Goal: Transaction & Acquisition: Purchase product/service

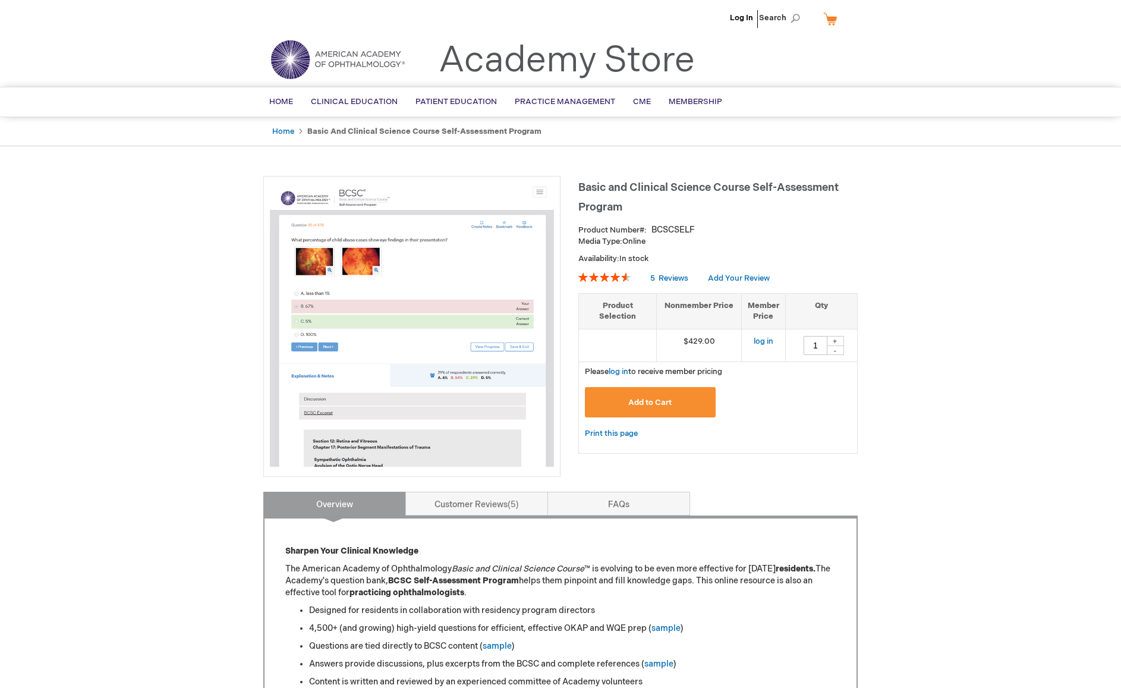
click at [408, 255] on img at bounding box center [412, 324] width 284 height 284
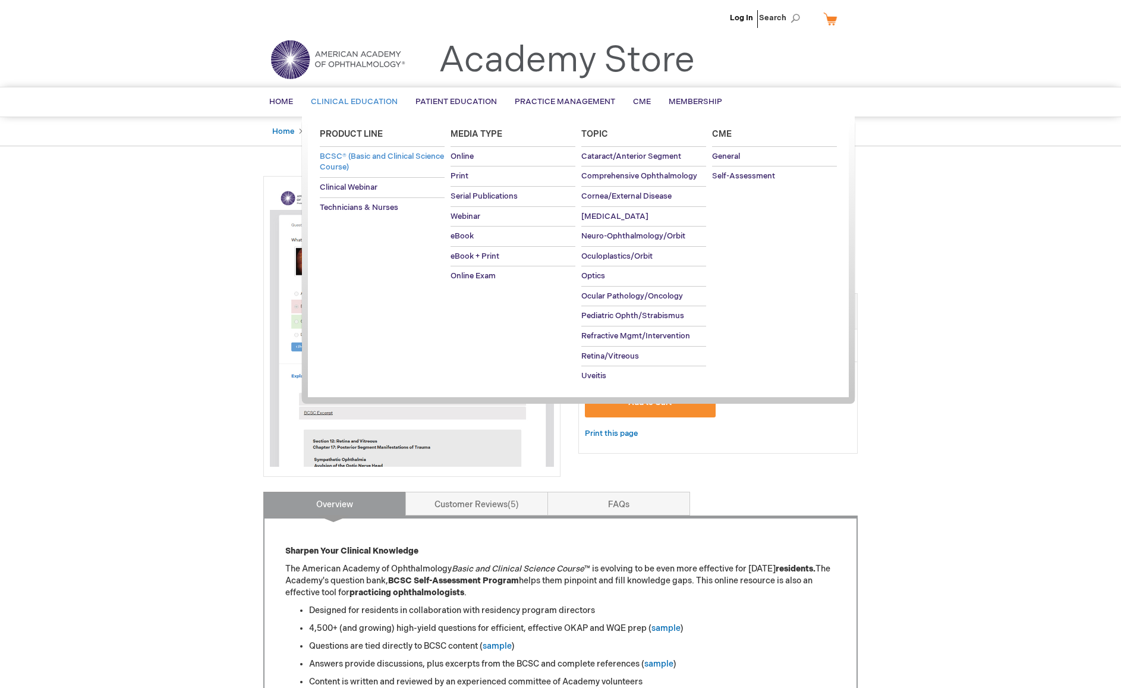
click at [344, 157] on span "BCSC® (Basic and Clinical Science Course)" at bounding box center [382, 162] width 124 height 21
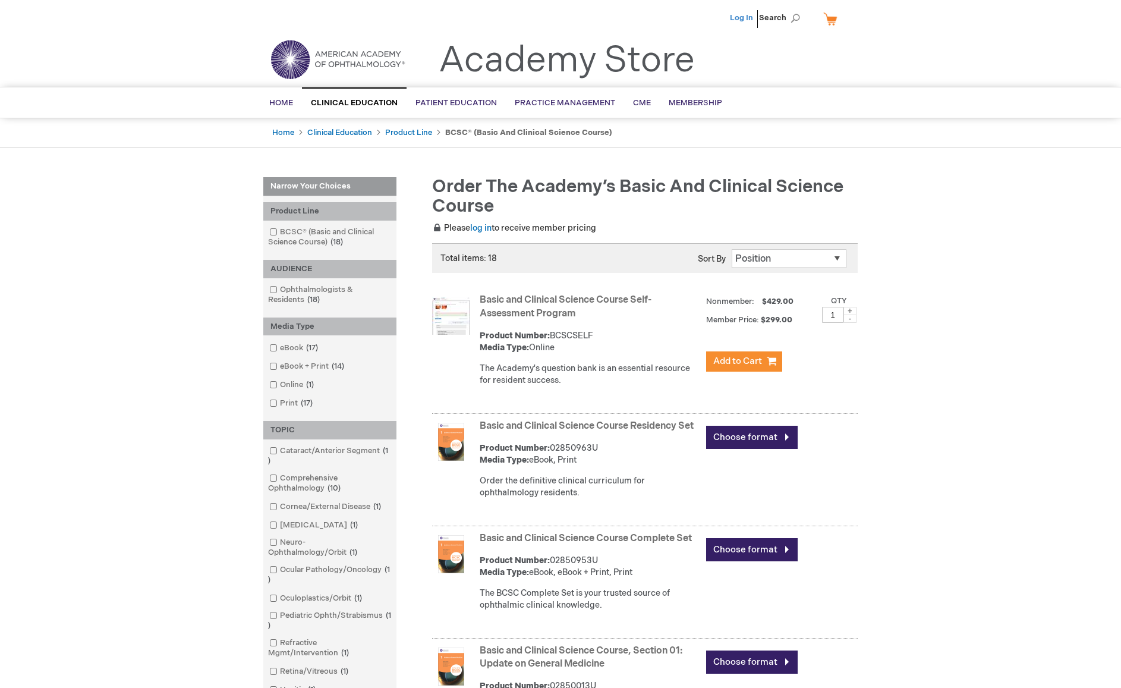
click at [736, 18] on link "Log In" at bounding box center [741, 18] width 23 height 10
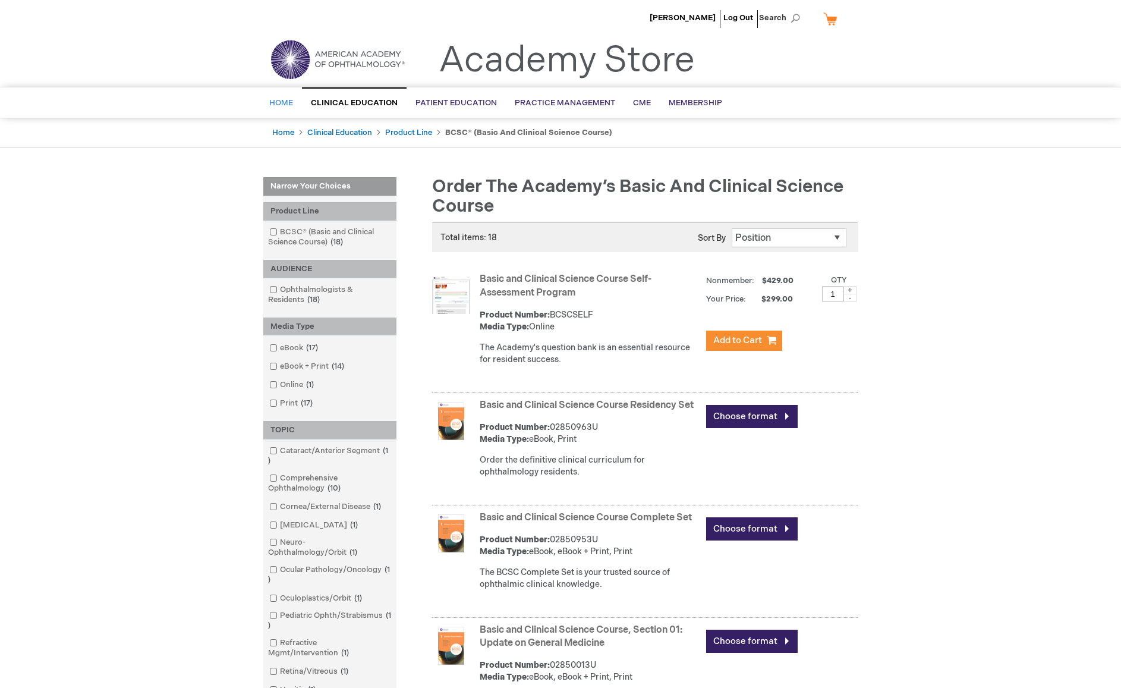
click at [289, 97] on link "Home" at bounding box center [281, 103] width 42 height 29
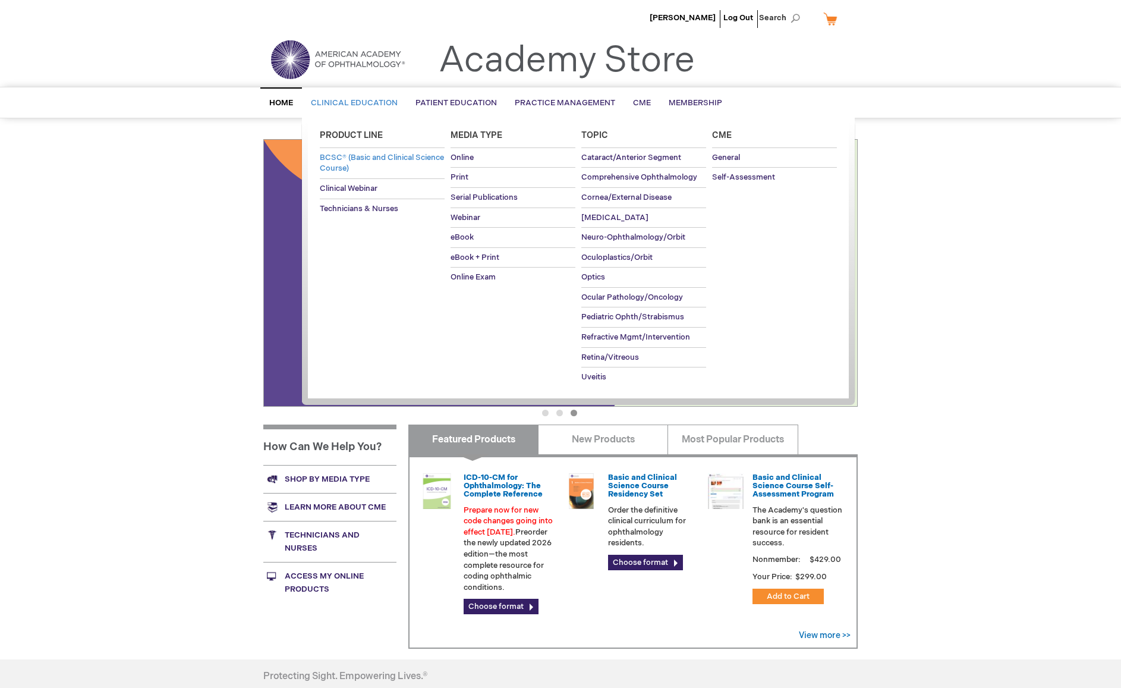
click at [351, 162] on link "BCSC® (Basic and Clinical Science Course)" at bounding box center [382, 163] width 125 height 30
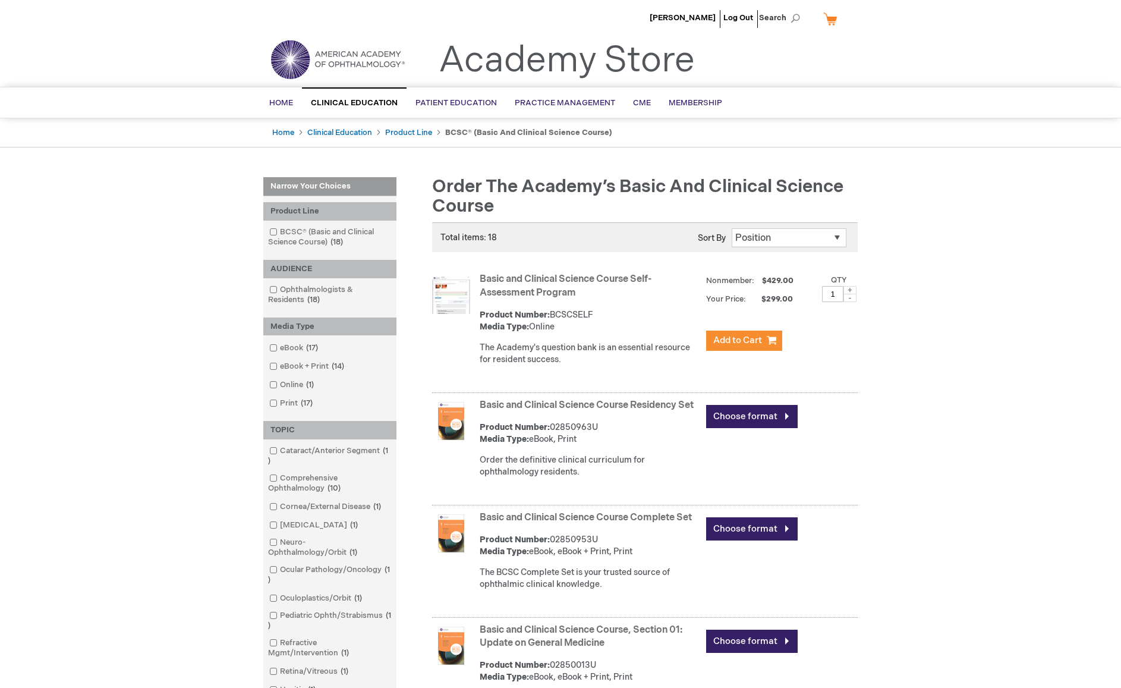
click at [527, 284] on link "Basic and Clinical Science Course Self-Assessment Program" at bounding box center [566, 285] width 172 height 25
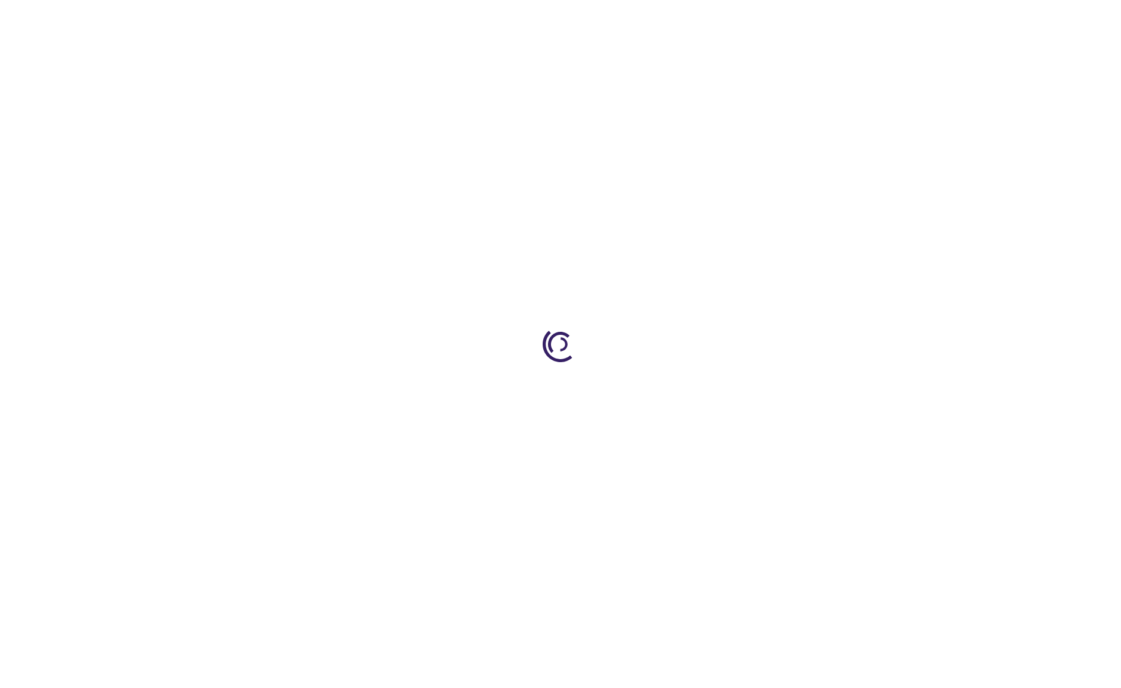
type input "1"
